Goal: Task Accomplishment & Management: Manage account settings

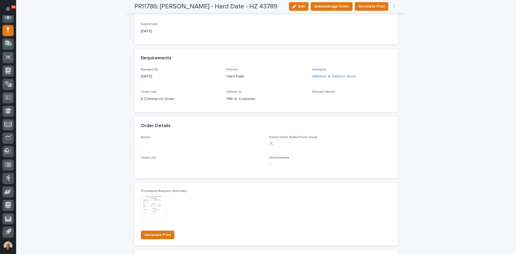
scroll to position [215, 0]
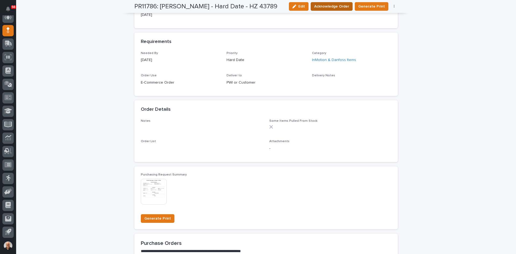
click at [331, 7] on span "Acknowledge Order" at bounding box center [331, 6] width 35 height 5
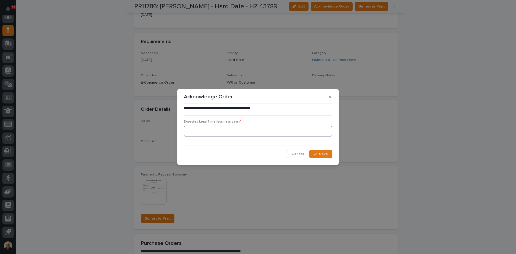
click at [218, 132] on input at bounding box center [258, 131] width 148 height 11
type input "1"
click at [323, 155] on span "Save" at bounding box center [323, 154] width 9 height 4
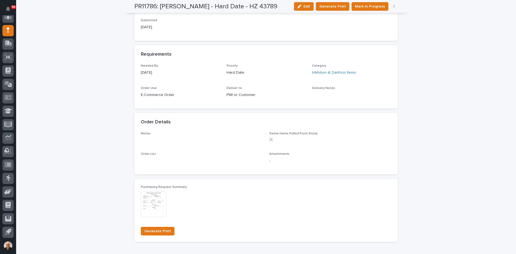
scroll to position [268, 0]
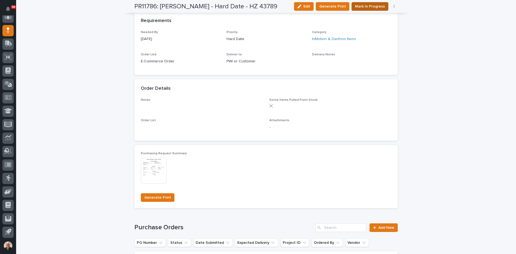
click at [360, 7] on span "Mark In Progress" at bounding box center [370, 6] width 30 height 5
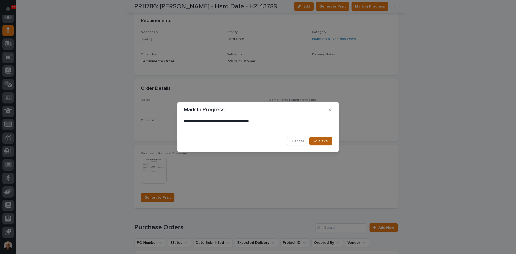
click at [324, 143] on span "Save" at bounding box center [323, 141] width 9 height 4
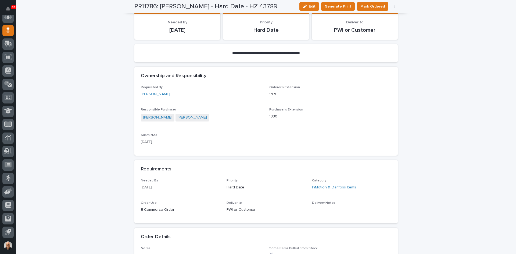
scroll to position [105, 0]
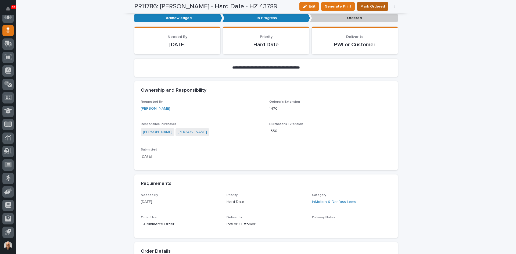
click at [368, 6] on span "Mark Ordered" at bounding box center [373, 6] width 24 height 5
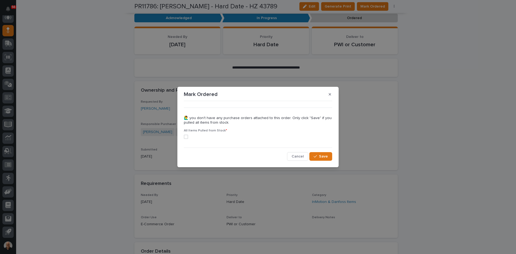
click at [185, 136] on span at bounding box center [186, 137] width 4 height 4
click at [324, 157] on span "Save" at bounding box center [323, 157] width 9 height 4
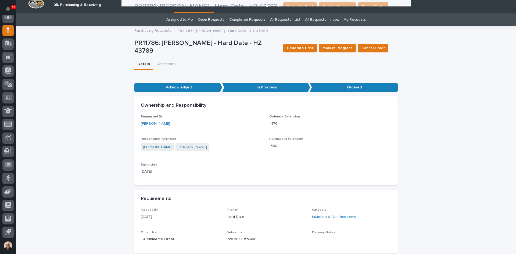
scroll to position [0, 0]
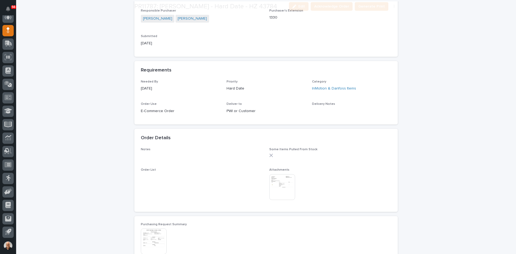
scroll to position [188, 0]
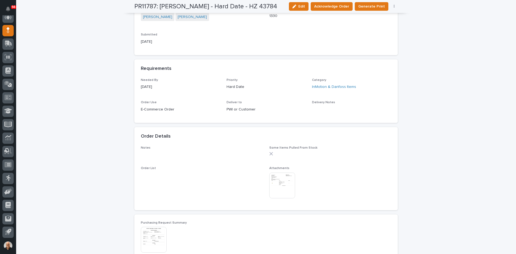
click at [280, 184] on img at bounding box center [282, 186] width 26 height 26
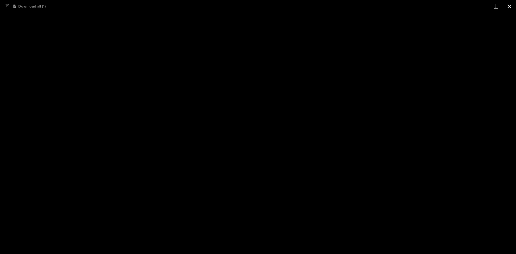
click at [511, 6] on button "Close gallery" at bounding box center [509, 6] width 13 height 13
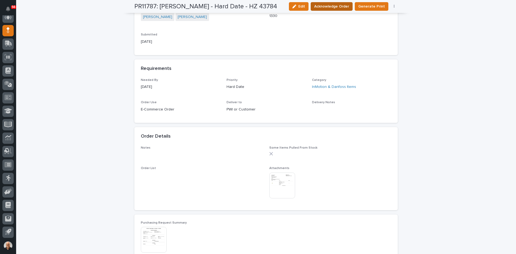
click at [327, 8] on span "Acknowledge Order" at bounding box center [331, 6] width 35 height 5
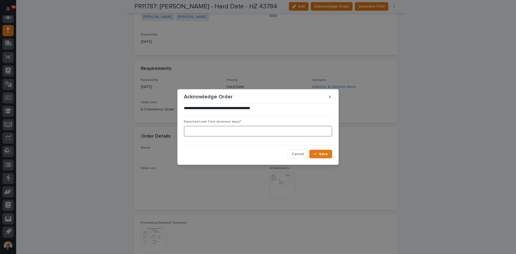
click at [205, 129] on input at bounding box center [258, 131] width 148 height 11
type input "1"
click at [326, 154] on span "Save" at bounding box center [323, 154] width 9 height 4
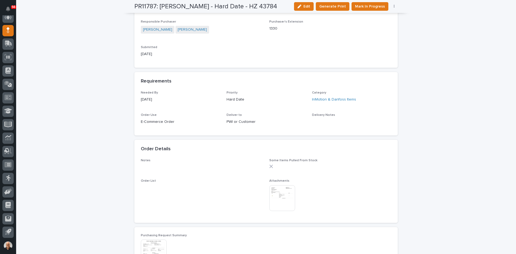
scroll to position [241, 0]
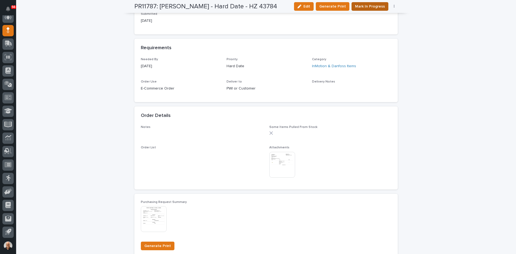
click at [368, 5] on span "Mark In Progress" at bounding box center [370, 6] width 30 height 5
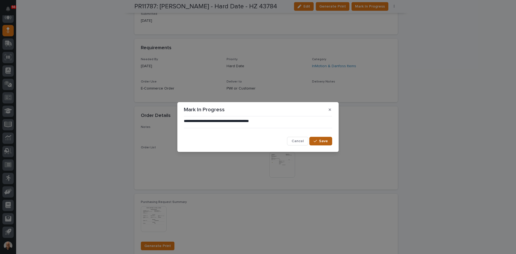
click at [324, 141] on span "Save" at bounding box center [323, 141] width 9 height 4
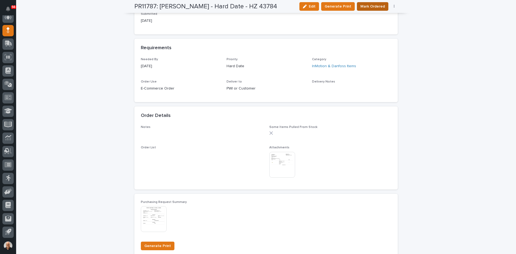
click at [374, 6] on span "Mark Ordered" at bounding box center [373, 6] width 24 height 5
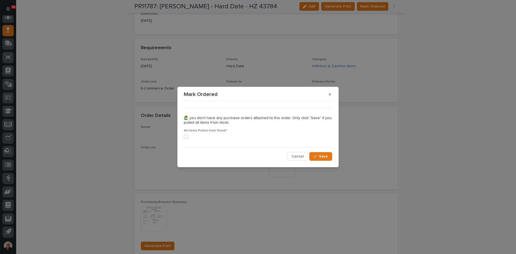
click at [186, 136] on span at bounding box center [186, 137] width 4 height 4
click at [323, 157] on span "Save" at bounding box center [323, 157] width 9 height 4
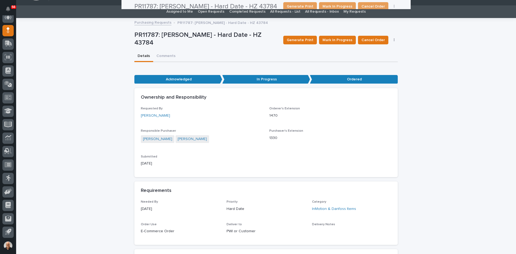
scroll to position [0, 0]
